Goal: Task Accomplishment & Management: Manage account settings

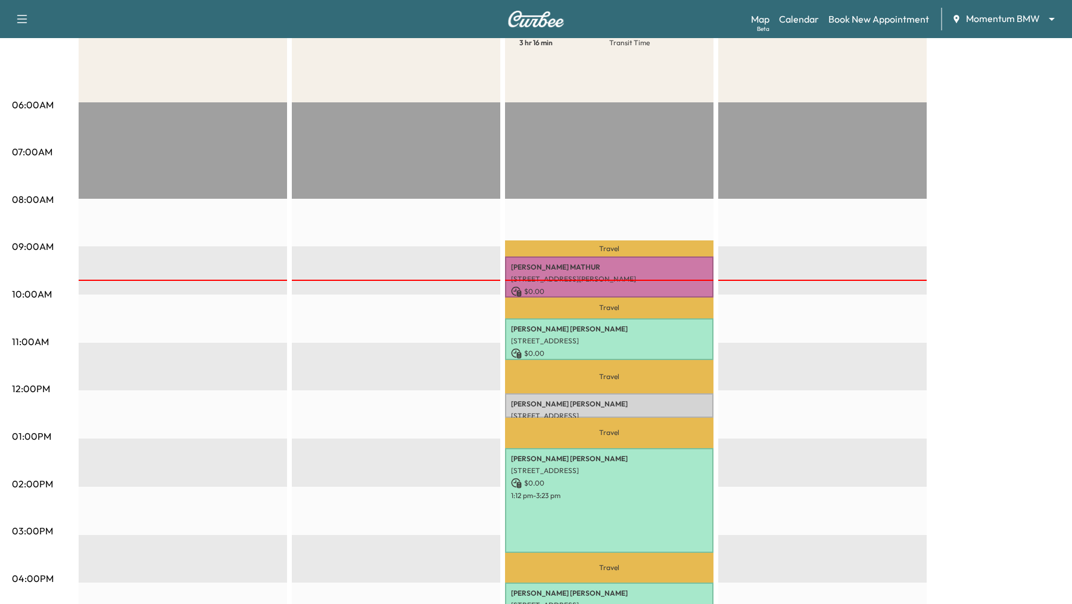
scroll to position [179, 0]
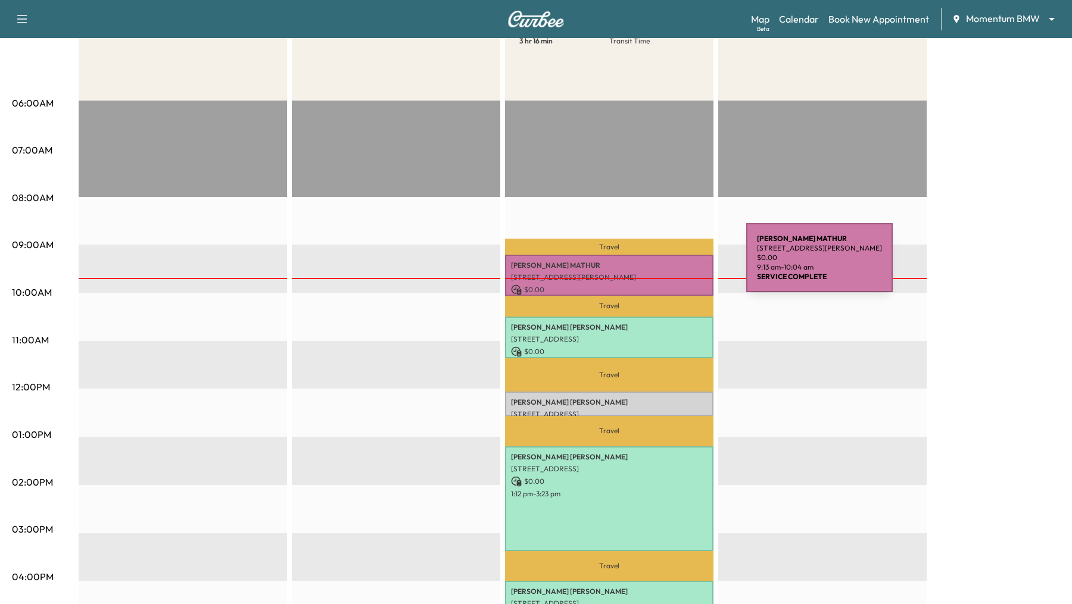
click at [657, 265] on p "[PERSON_NAME]" at bounding box center [609, 266] width 196 height 10
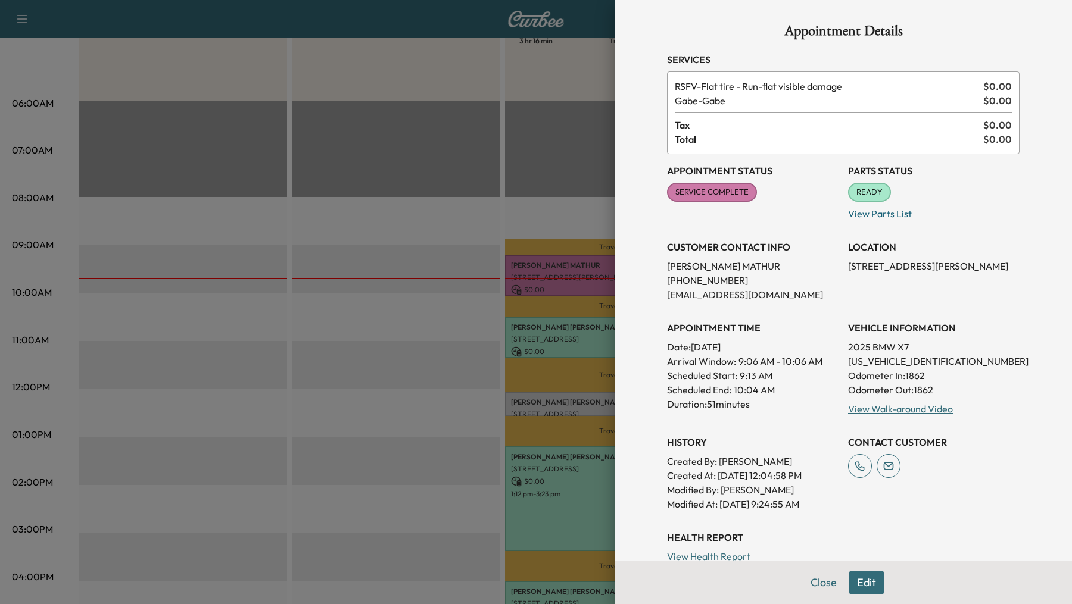
click at [419, 377] on div at bounding box center [536, 302] width 1072 height 604
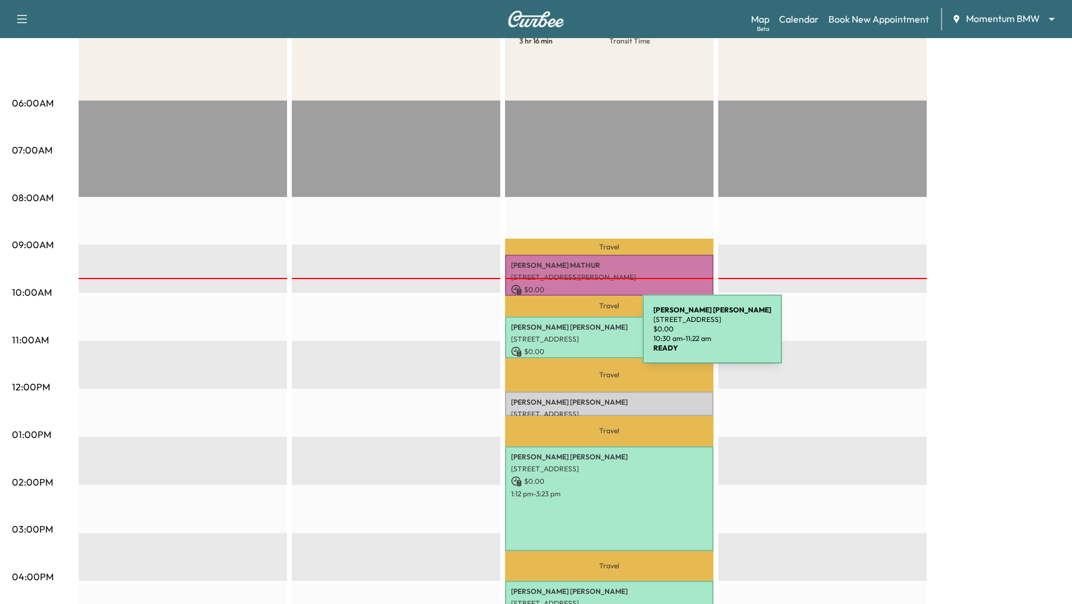
click at [553, 336] on p "[STREET_ADDRESS]" at bounding box center [609, 340] width 196 height 10
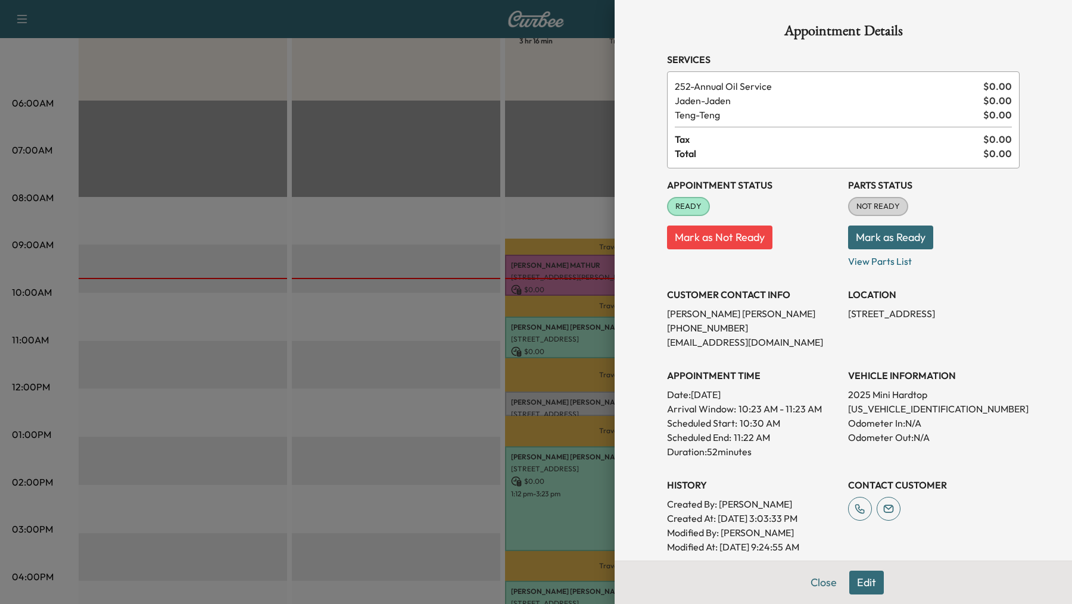
click at [398, 353] on div at bounding box center [536, 302] width 1072 height 604
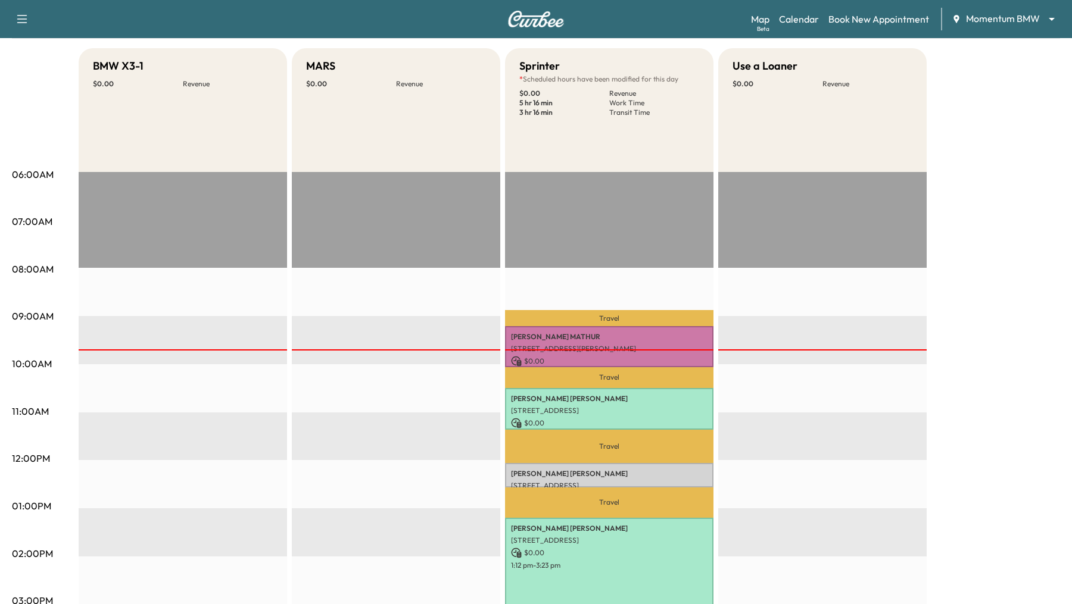
scroll to position [104, 0]
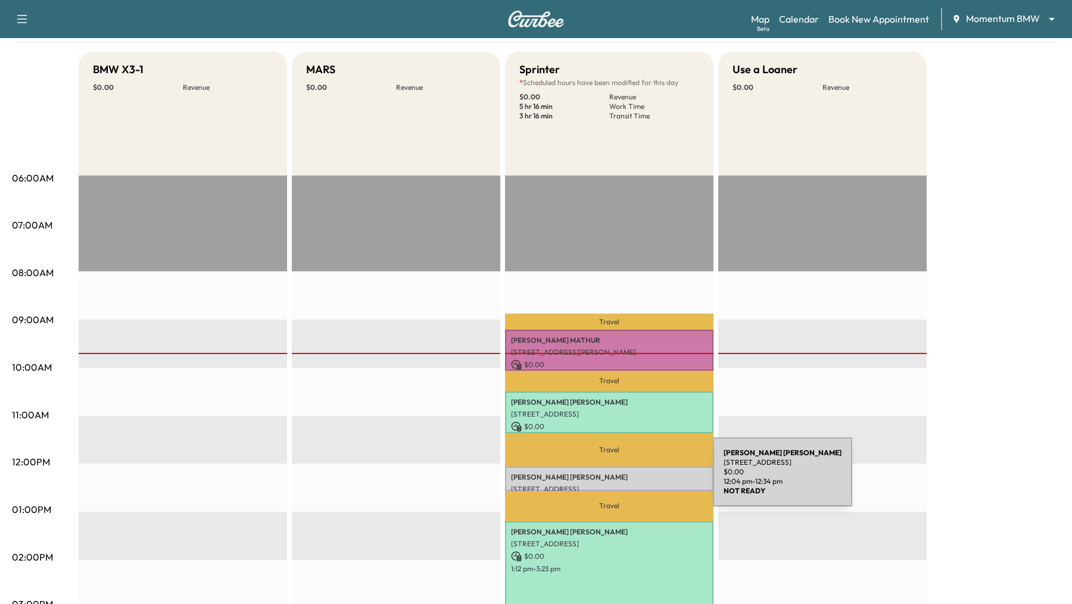
click at [623, 479] on p "[PERSON_NAME]" at bounding box center [609, 478] width 196 height 10
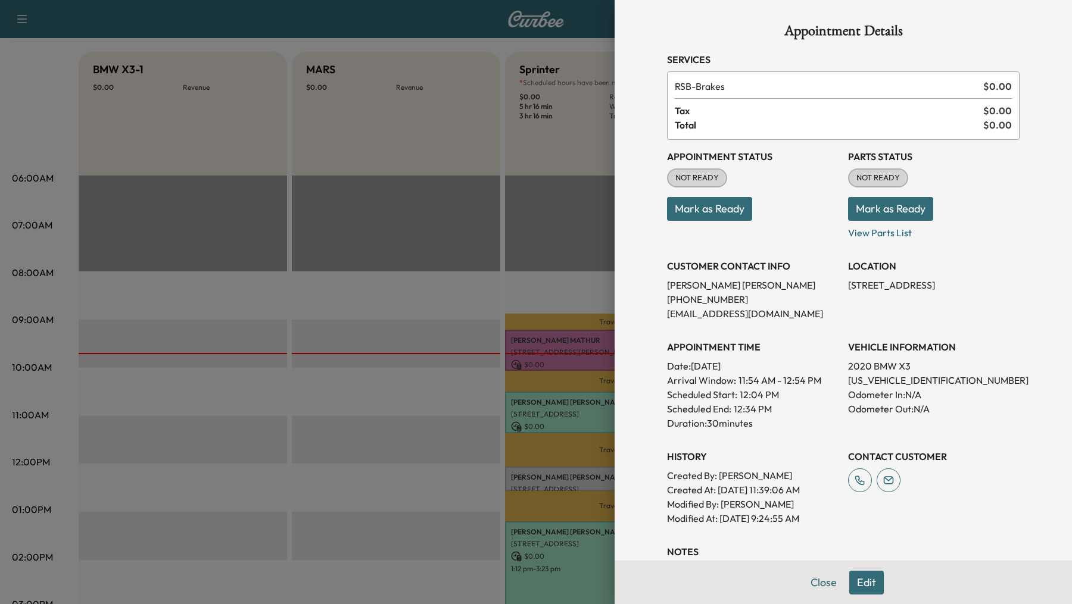
click at [379, 451] on div at bounding box center [536, 302] width 1072 height 604
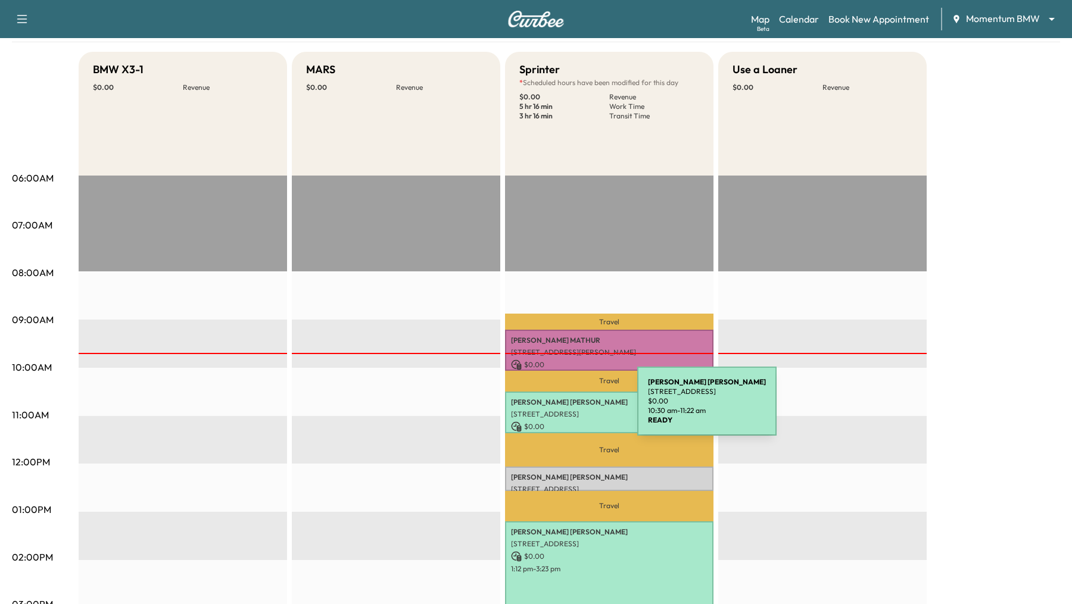
click at [548, 410] on p "[STREET_ADDRESS]" at bounding box center [609, 415] width 196 height 10
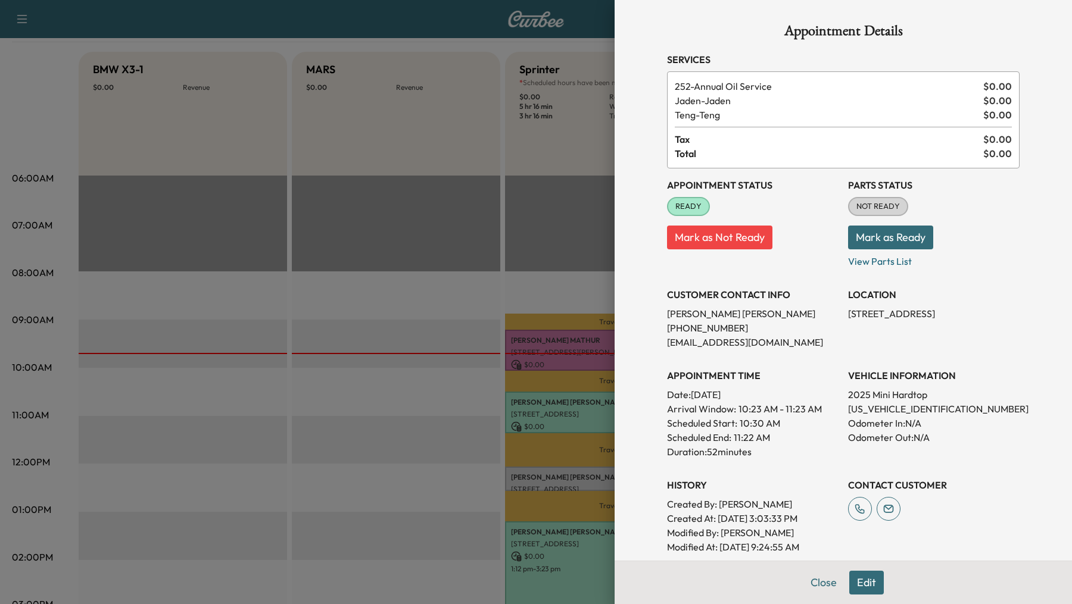
click at [870, 582] on button "Edit" at bounding box center [866, 583] width 35 height 24
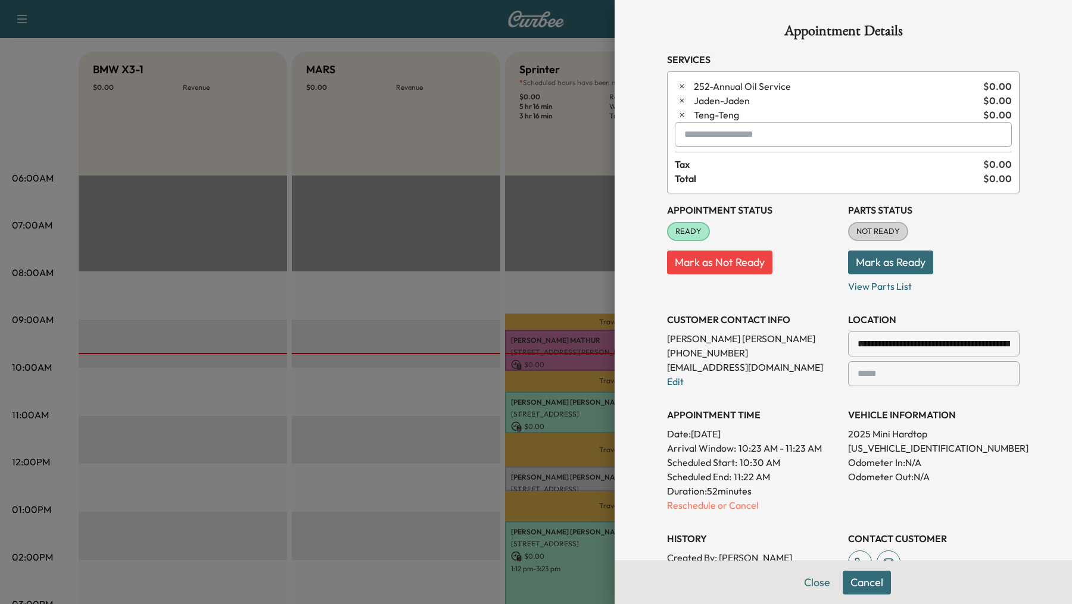
click at [755, 136] on input "text" at bounding box center [843, 134] width 337 height 25
type input "*"
type input "***"
click at [678, 88] on icon "button" at bounding box center [682, 86] width 8 height 8
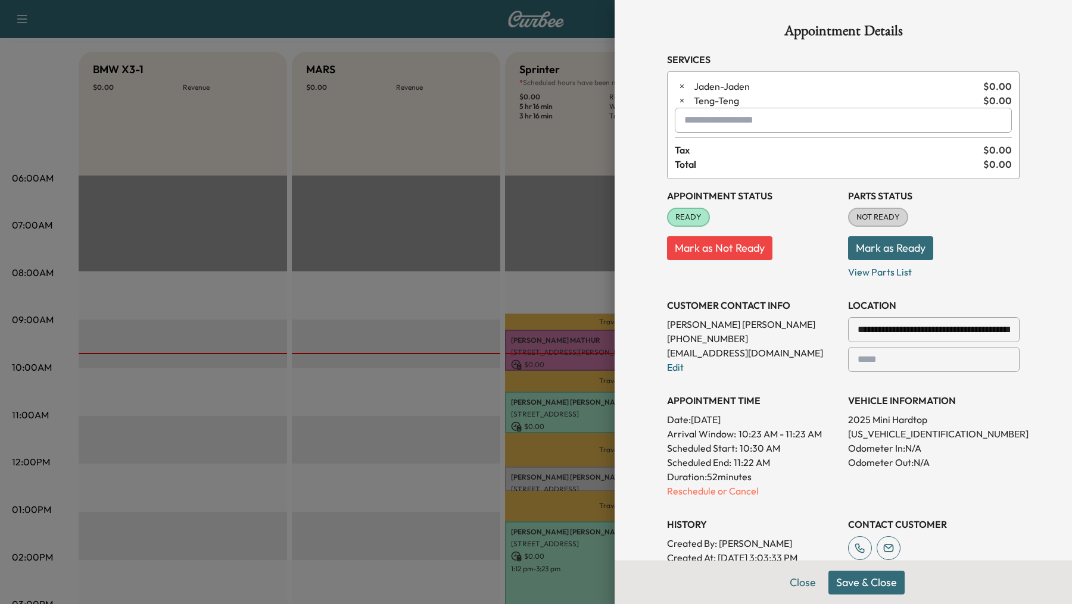
click at [691, 126] on div at bounding box center [686, 120] width 14 height 14
click at [732, 148] on p "LOF - LOF Change Engine Oil &Oil Filter" at bounding box center [807, 150] width 255 height 17
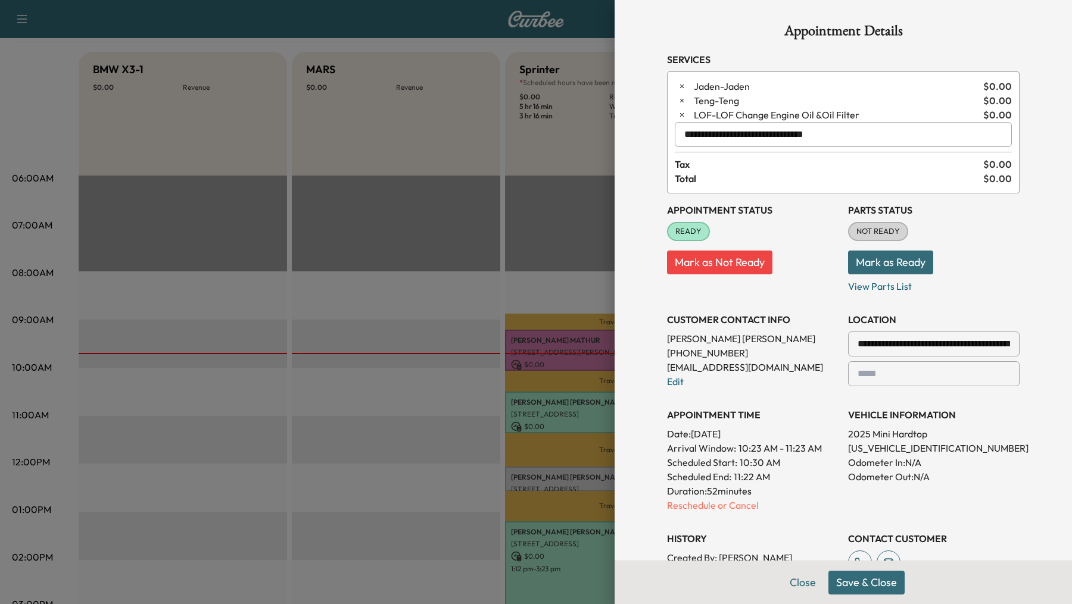
type input "**********"
click at [786, 188] on div "Jaden - [PERSON_NAME] $ 0.00 [PERSON_NAME] $ 0.00 LOF - LOF Change Engine Oil &…" at bounding box center [843, 132] width 352 height 122
click at [769, 137] on input "text" at bounding box center [843, 134] width 337 height 25
type input "*"
click at [800, 583] on button "Close" at bounding box center [803, 583] width 42 height 24
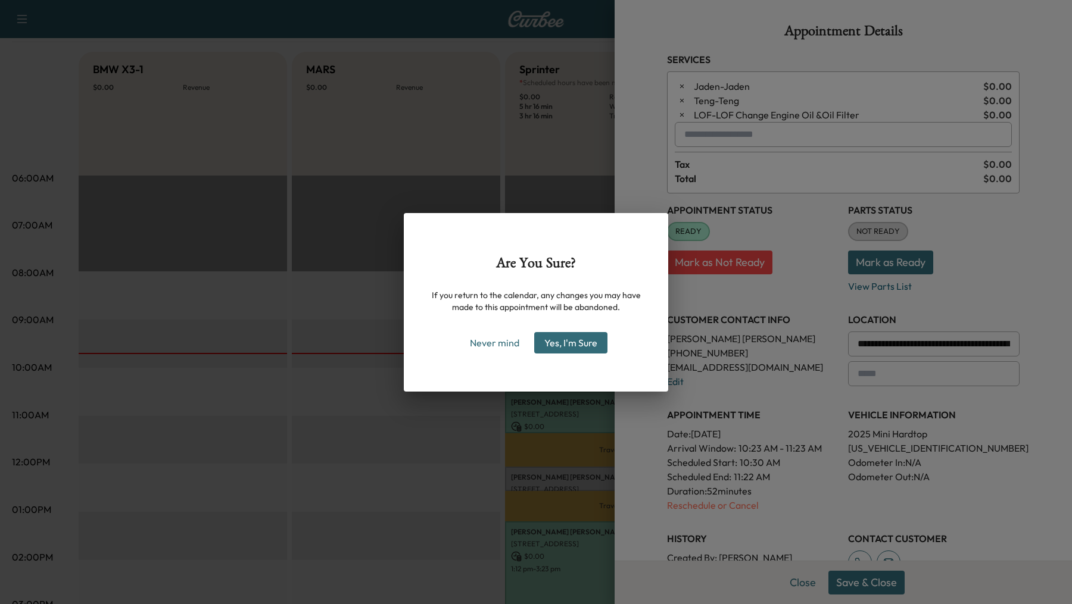
click at [555, 342] on button "Yes, I'm Sure" at bounding box center [570, 342] width 73 height 21
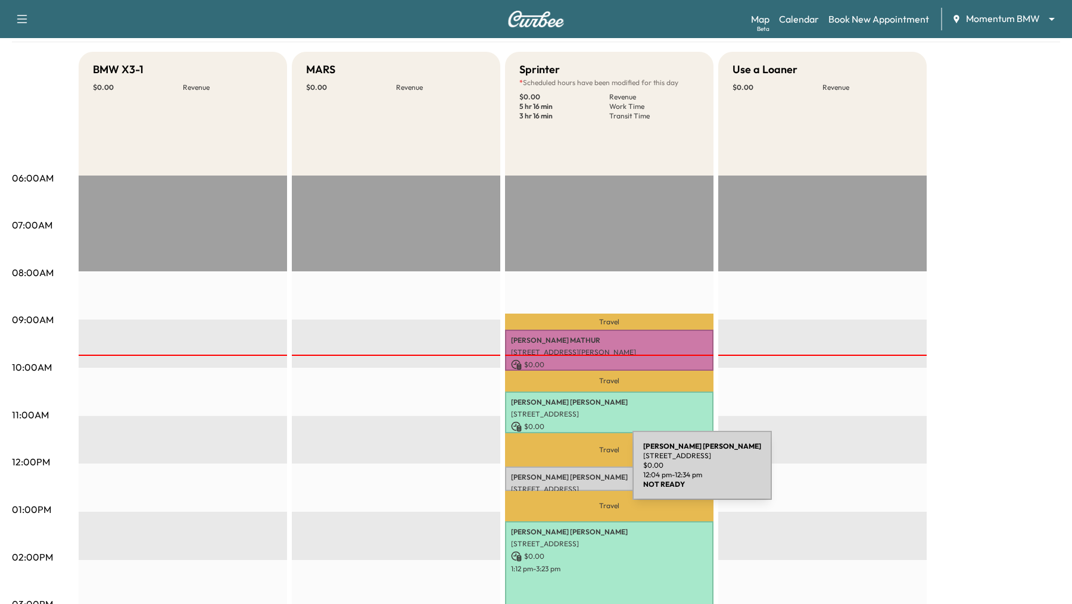
click at [543, 473] on p "[PERSON_NAME]" at bounding box center [609, 478] width 196 height 10
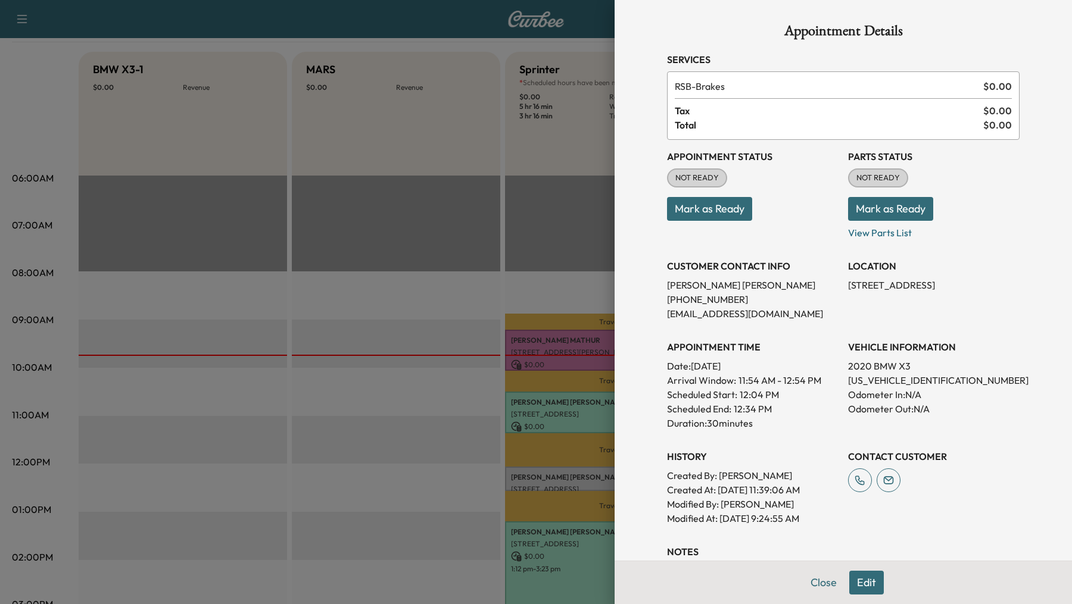
click at [343, 433] on div at bounding box center [536, 302] width 1072 height 604
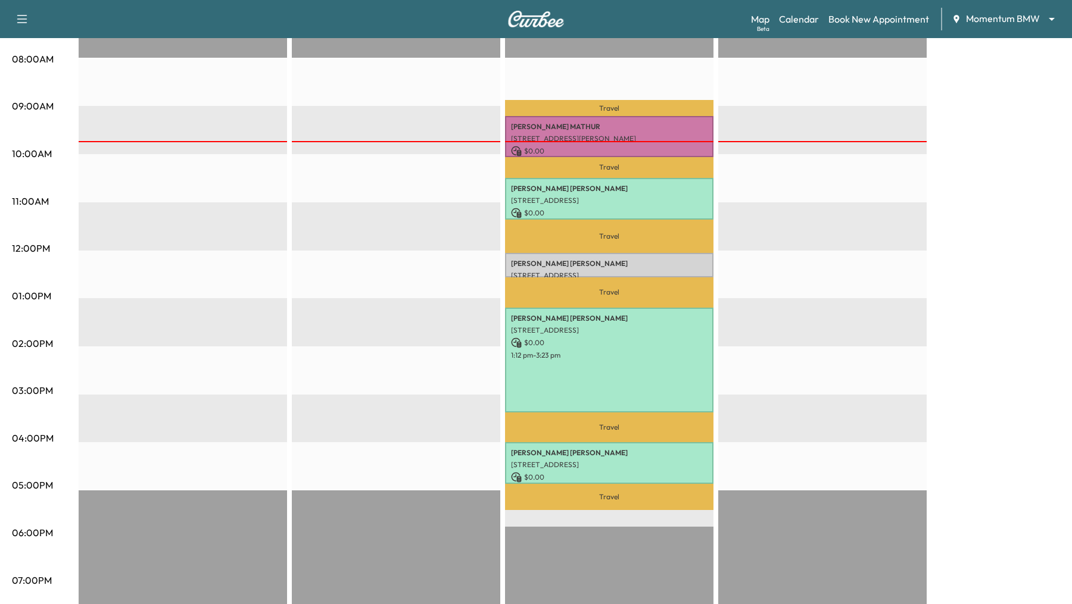
scroll to position [354, 0]
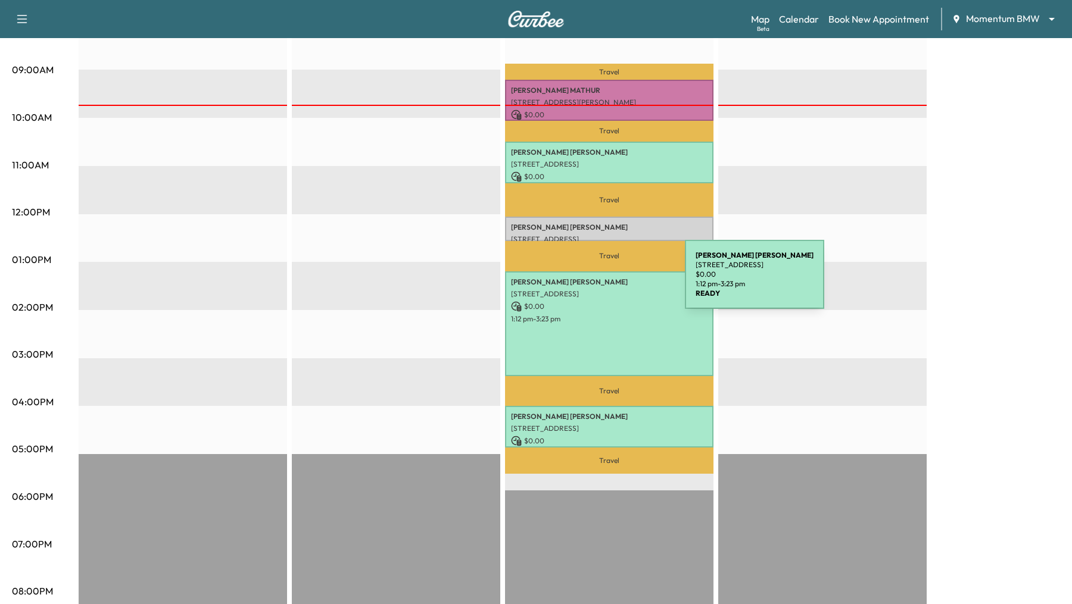
click at [597, 281] on p "[PERSON_NAME]" at bounding box center [609, 282] width 196 height 10
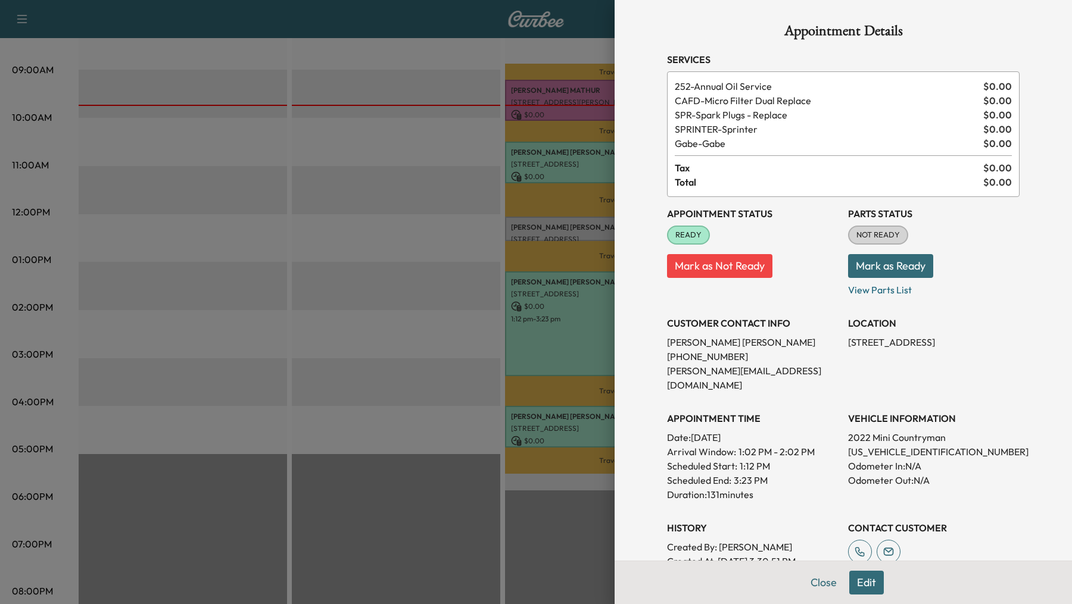
click at [405, 243] on div at bounding box center [536, 302] width 1072 height 604
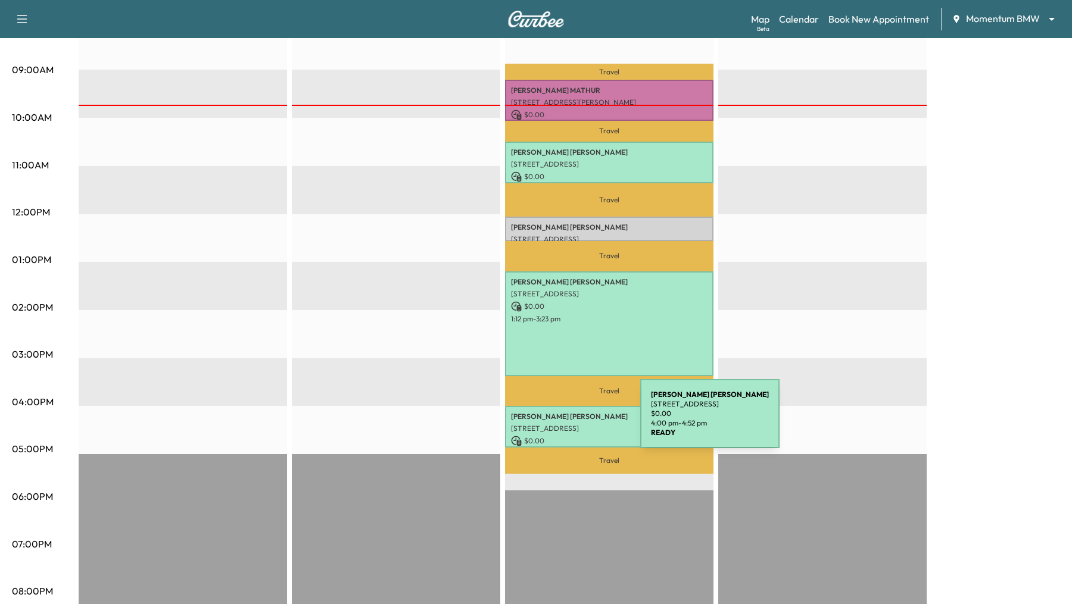
click at [551, 421] on div "[PERSON_NAME] [STREET_ADDRESS] $ 0.00 4:00 pm - 4:52 pm" at bounding box center [609, 427] width 208 height 42
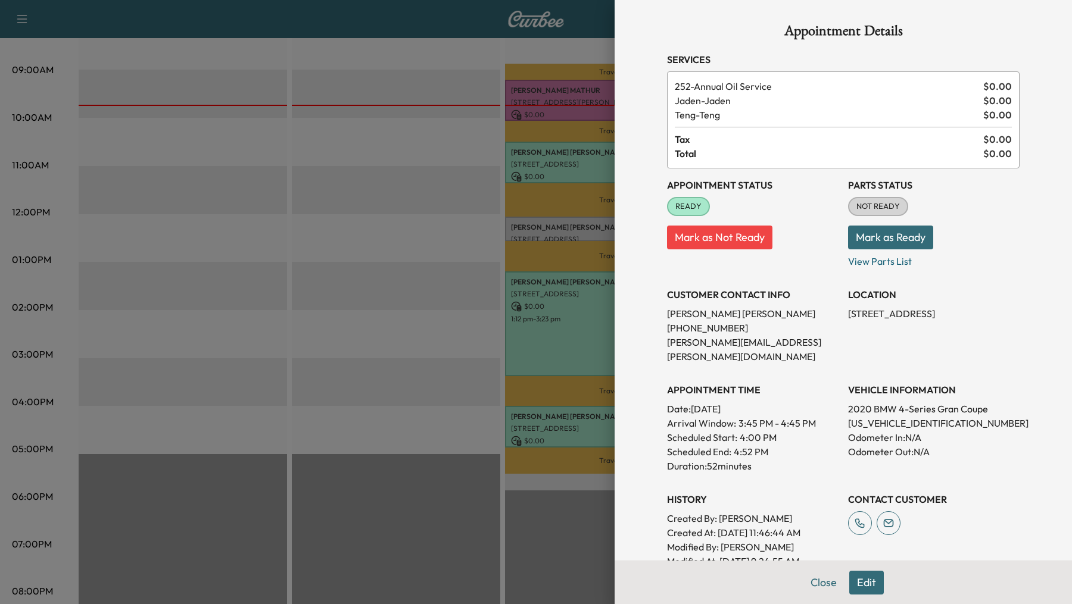
click at [866, 585] on button "Edit" at bounding box center [866, 583] width 35 height 24
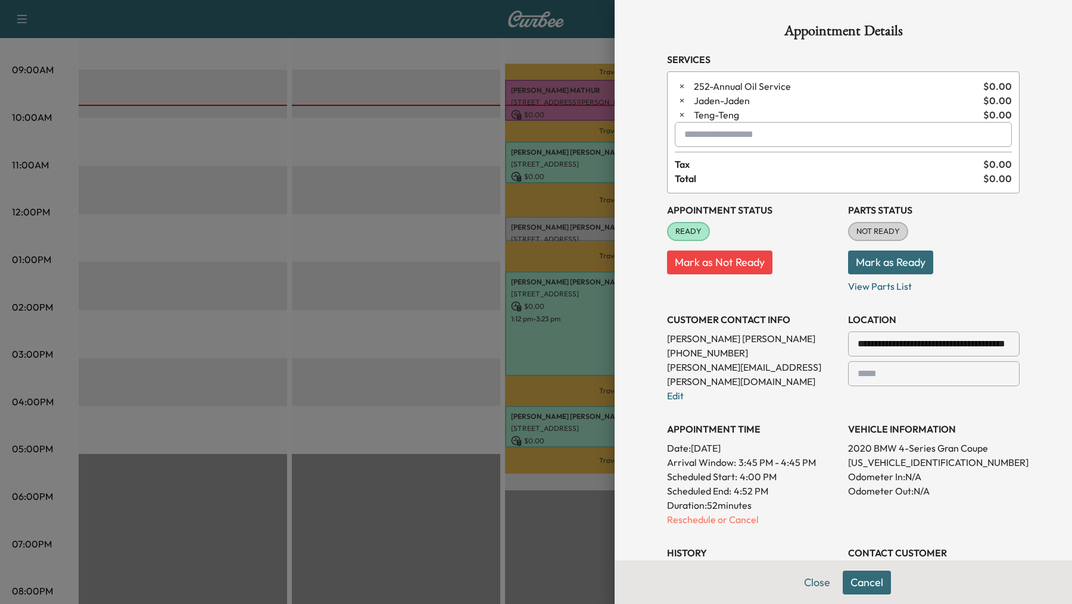
click at [709, 130] on input "text" at bounding box center [843, 134] width 337 height 25
type input "*"
click at [388, 168] on div at bounding box center [536, 302] width 1072 height 604
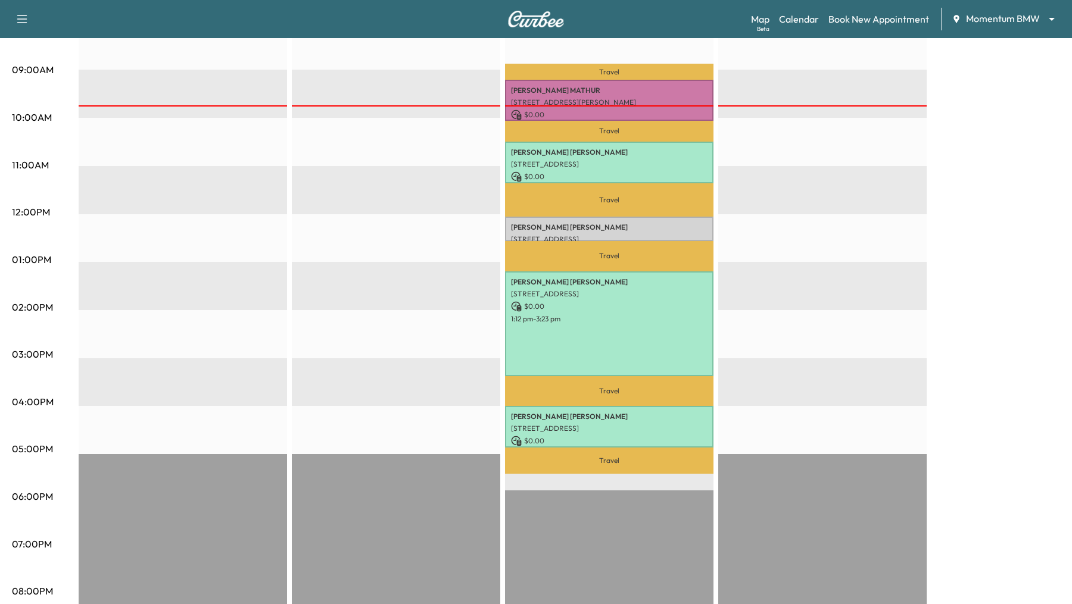
scroll to position [0, 0]
